Goal: Check status: Check status

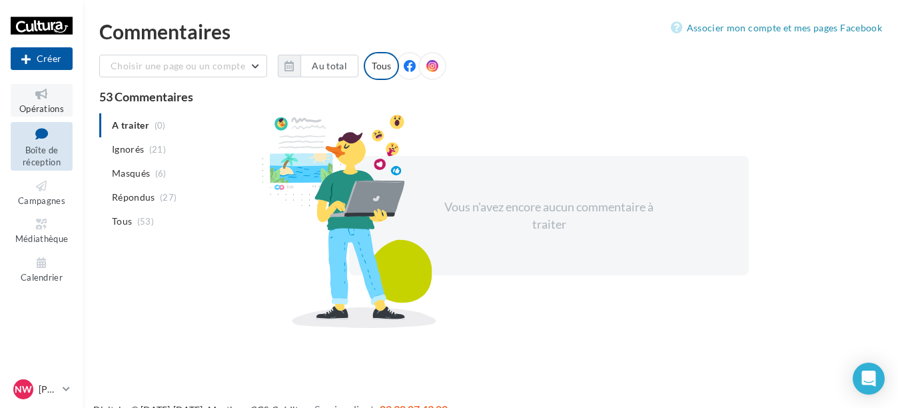
click at [55, 99] on icon at bounding box center [42, 94] width 54 height 15
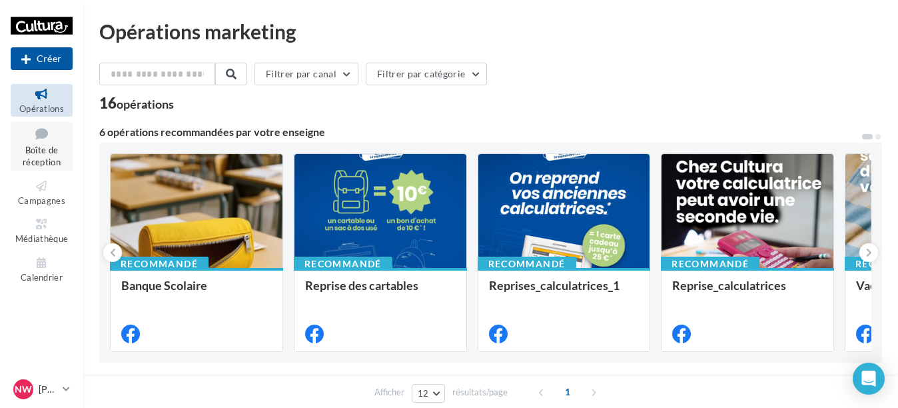
click at [30, 133] on icon at bounding box center [42, 134] width 54 height 18
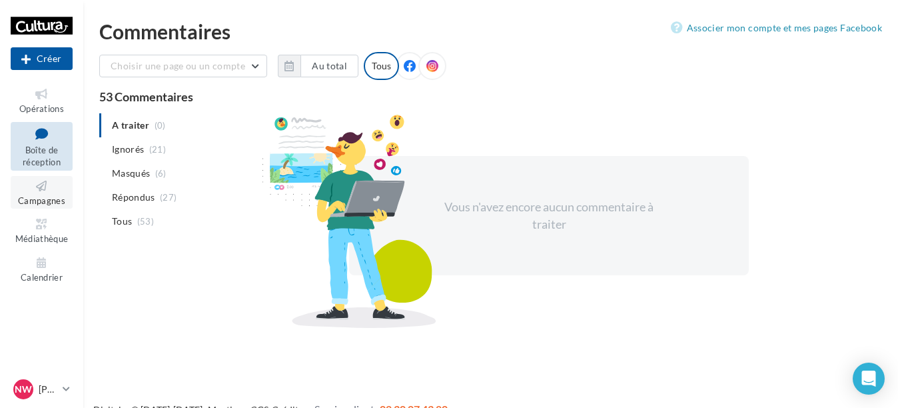
click at [52, 185] on icon at bounding box center [42, 186] width 54 height 15
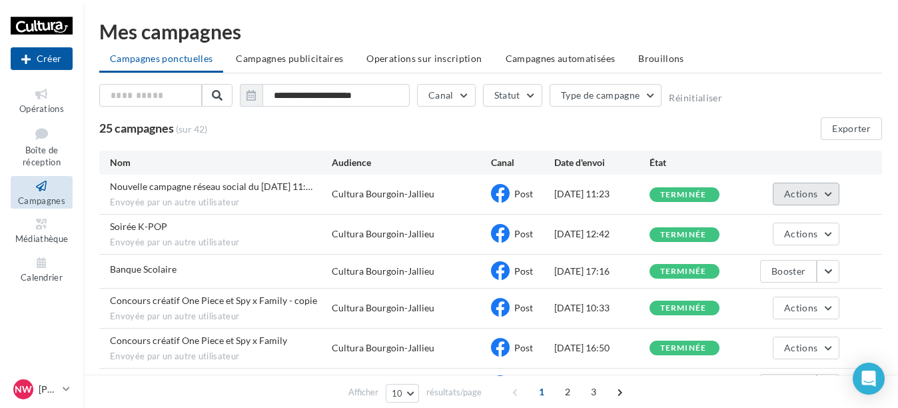
click at [826, 192] on button "Actions" at bounding box center [806, 194] width 67 height 23
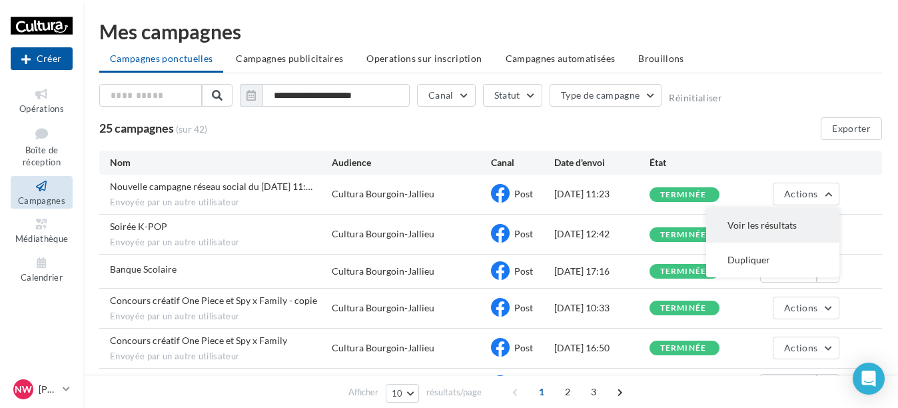
click at [763, 227] on button "Voir les résultats" at bounding box center [772, 225] width 133 height 35
